Goal: Find specific page/section: Find specific page/section

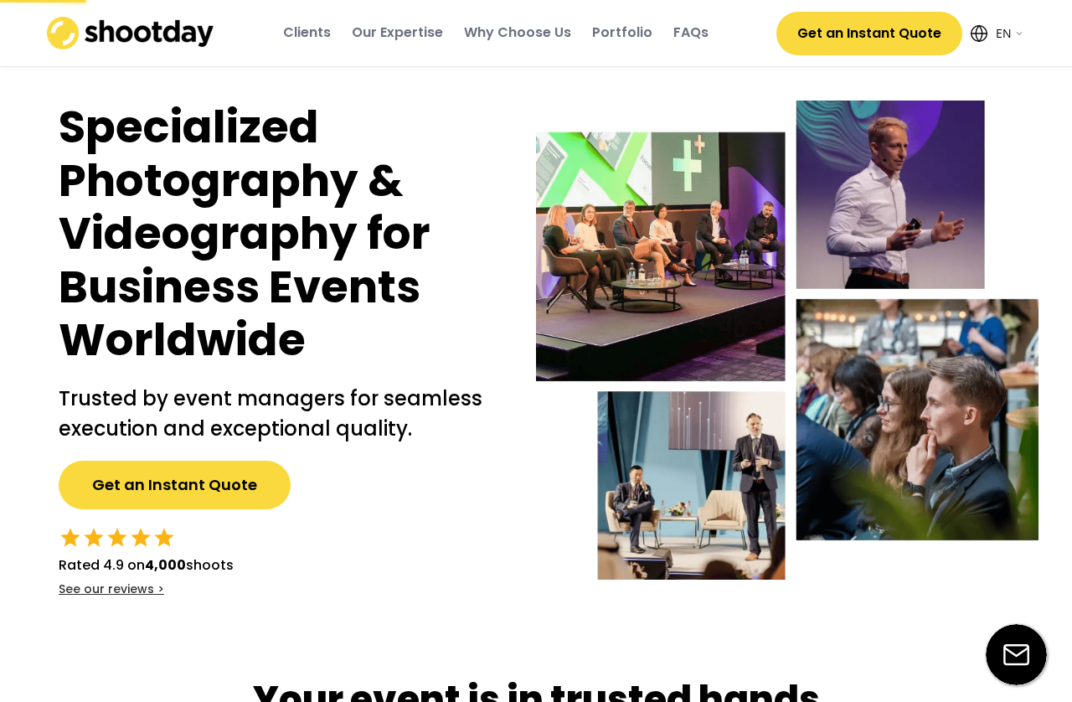
select select ""en""
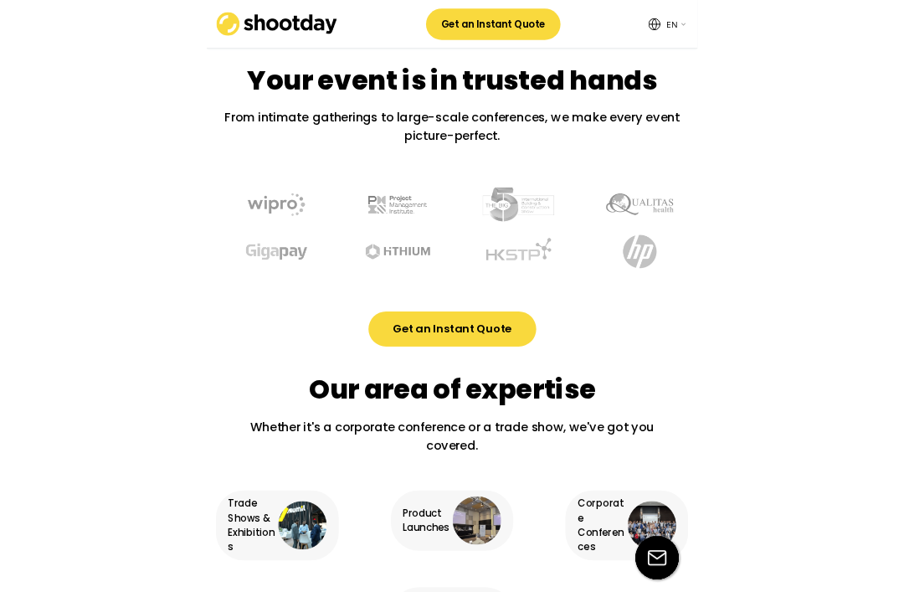
scroll to position [763, 0]
